Goal: Information Seeking & Learning: Learn about a topic

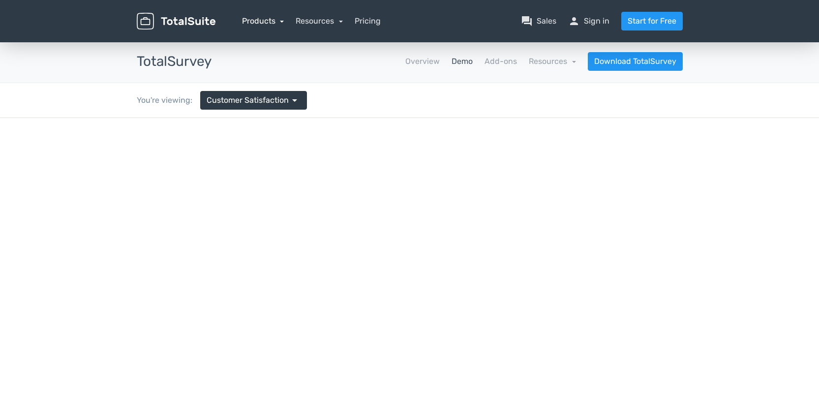
click at [282, 21] on link "Products" at bounding box center [263, 20] width 42 height 9
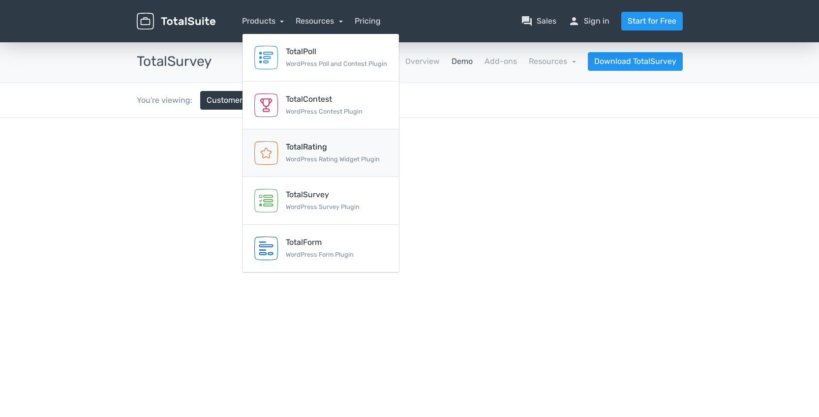
click at [344, 165] on link "TotalRating WordPress Rating Widget Plugin" at bounding box center [321, 153] width 157 height 48
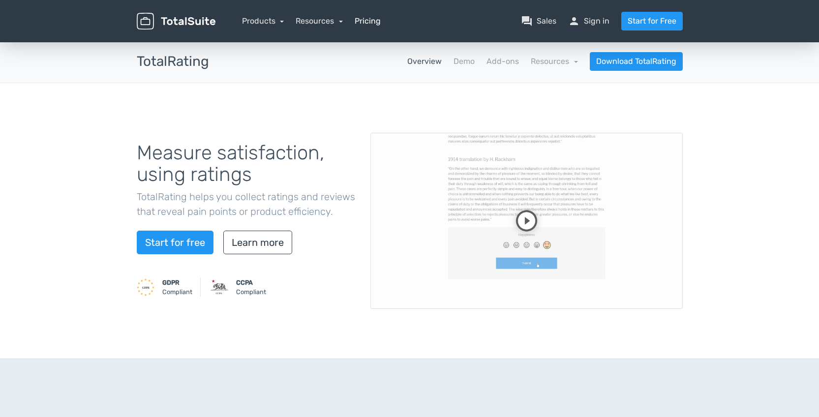
click at [372, 21] on link "Pricing" at bounding box center [368, 21] width 26 height 12
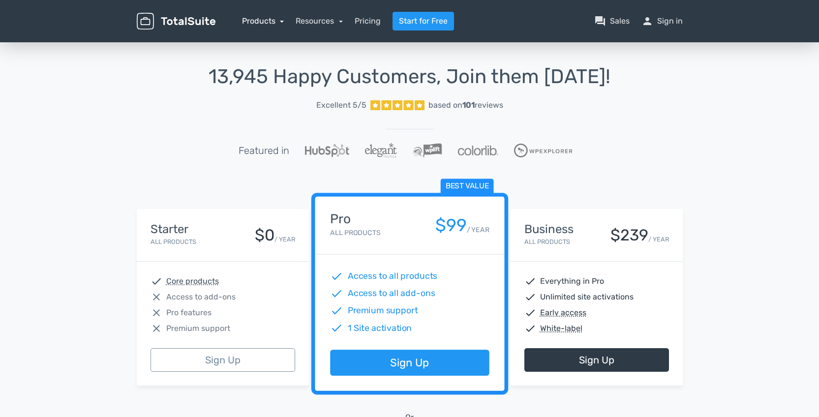
click at [267, 24] on link "Products" at bounding box center [263, 20] width 42 height 9
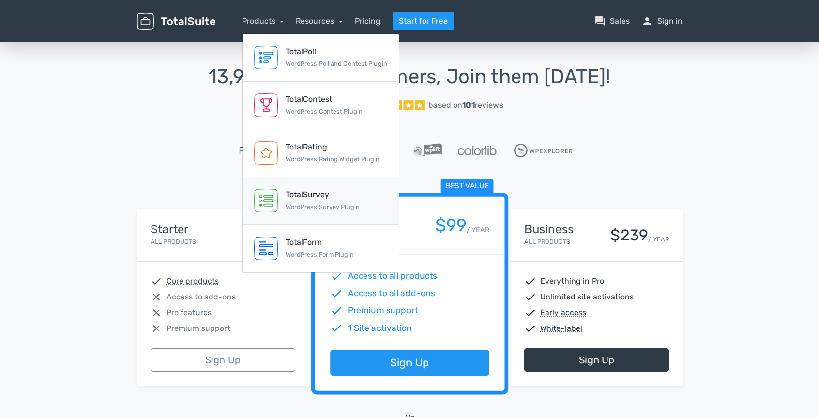
click at [308, 187] on link "TotalSurvey WordPress Survey Plugin" at bounding box center [321, 201] width 157 height 48
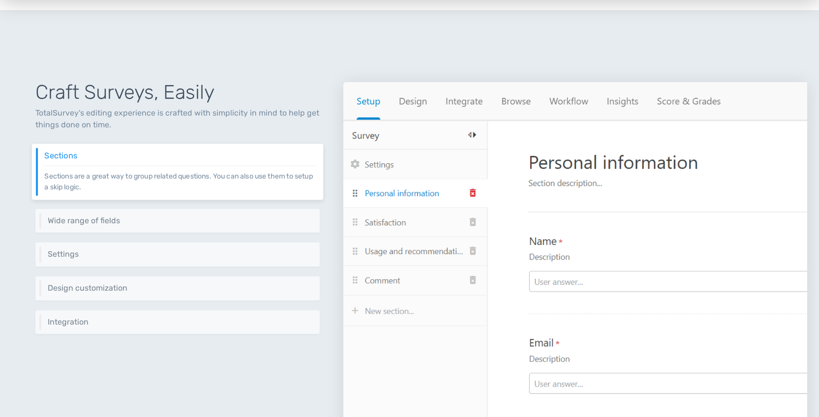
scroll to position [371, 0]
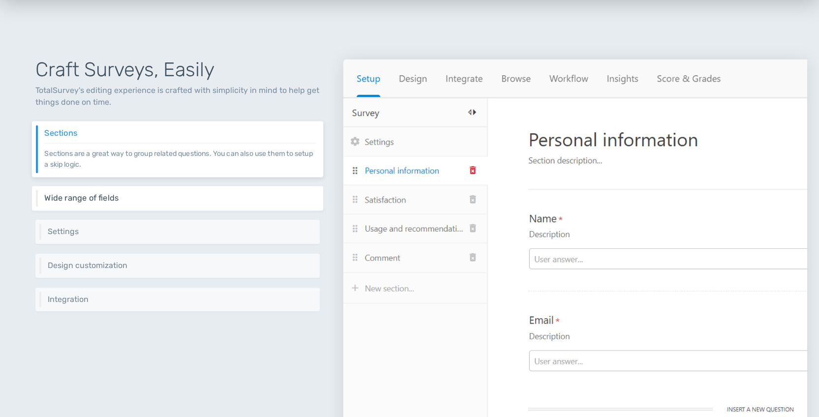
click at [216, 196] on h6 "Wide range of fields" at bounding box center [179, 198] width 271 height 9
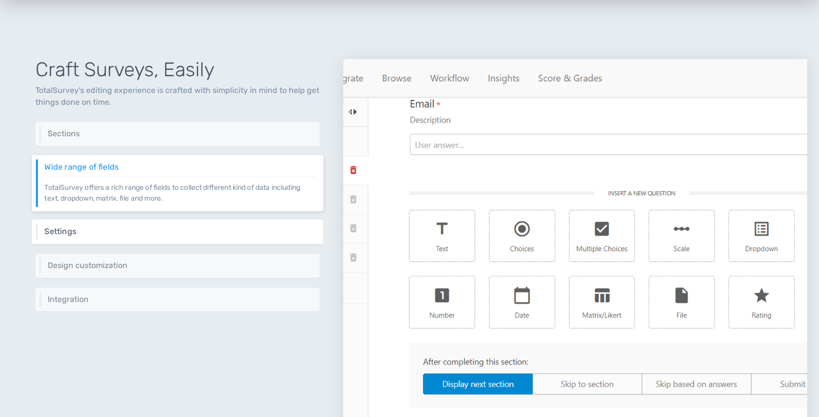
click at [166, 232] on h6 "Settings" at bounding box center [179, 231] width 271 height 9
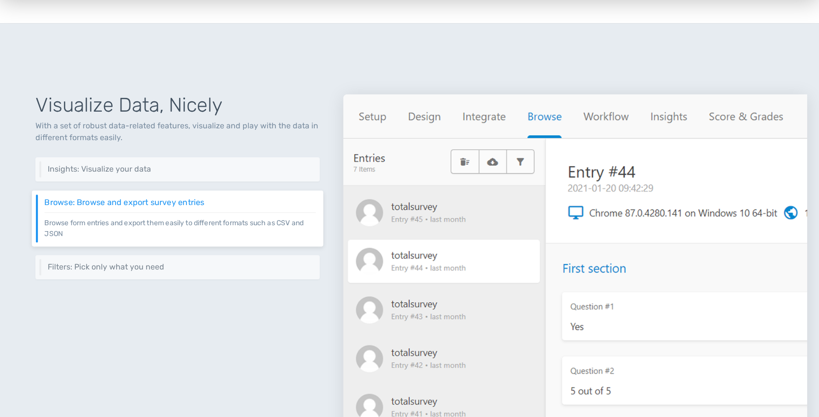
scroll to position [1029, 0]
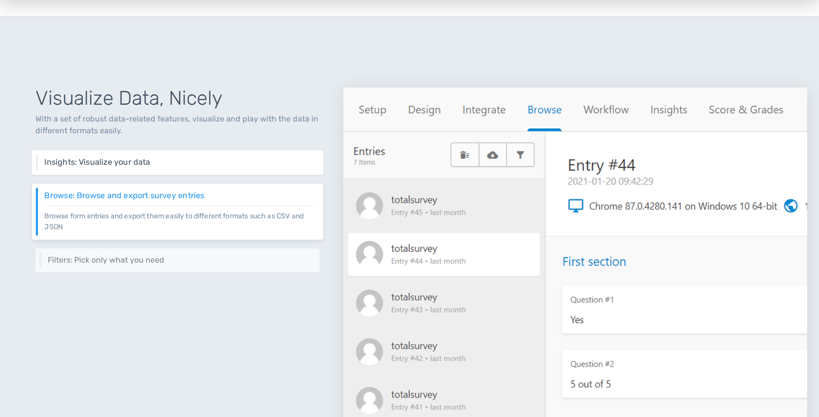
click at [197, 168] on div "Insights: Visualize your data Visualize surveys' data through an intuitive inte…" at bounding box center [177, 163] width 291 height 25
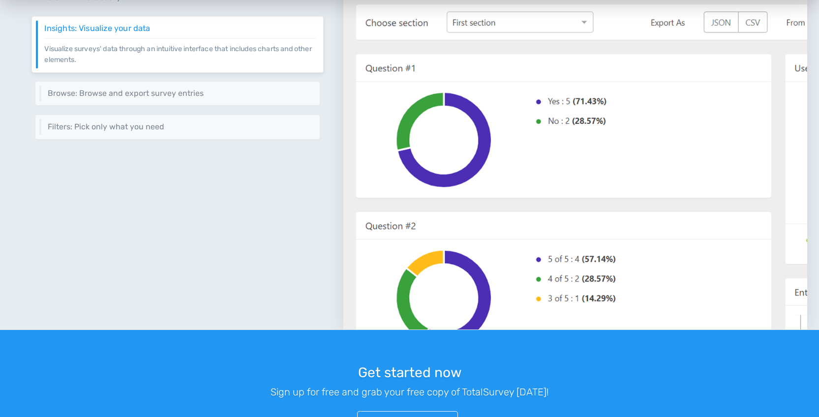
scroll to position [1162, 0]
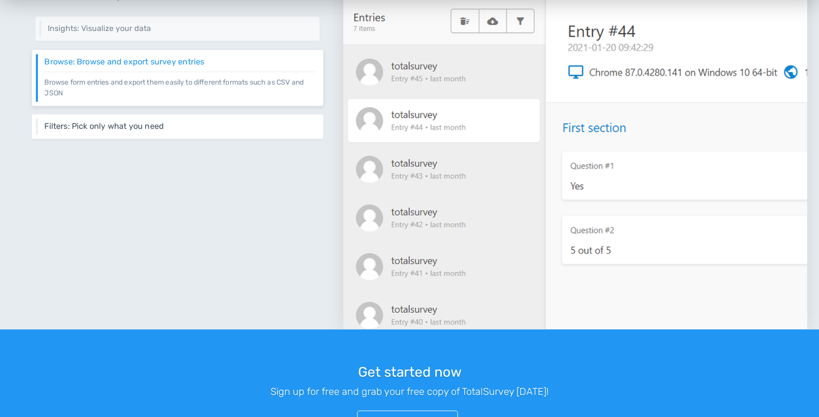
click at [169, 131] on div "Filters: Pick only what you need Get entries based on a list of filters like da…" at bounding box center [177, 127] width 291 height 25
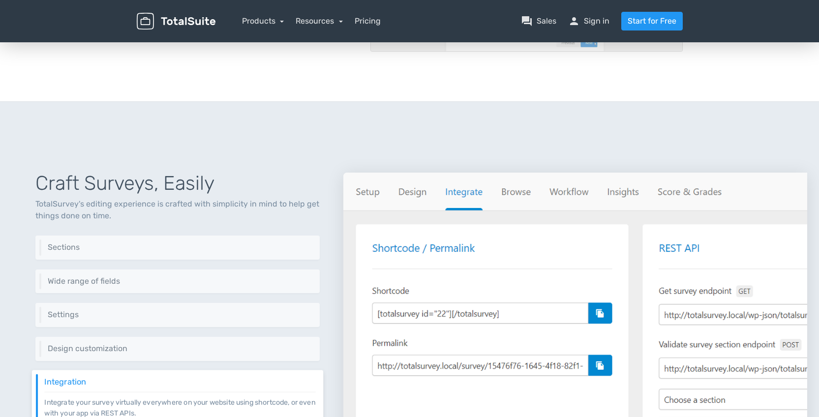
scroll to position [0, 0]
